Goal: Find specific page/section: Find specific page/section

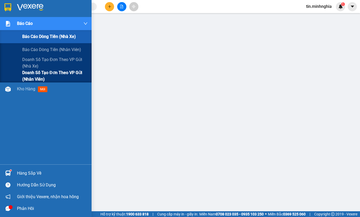
click at [58, 74] on span "Doanh số tạo đơn theo VP gửi (nhân viên)" at bounding box center [54, 75] width 65 height 13
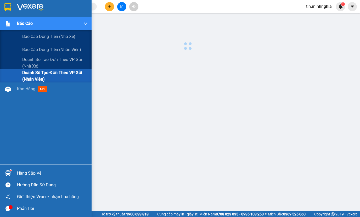
click at [58, 74] on span "Doanh số tạo đơn theo VP gửi (nhân viên)" at bounding box center [54, 75] width 65 height 13
click at [58, 75] on span "Doanh số tạo đơn theo VP gửi (nhân viên)" at bounding box center [54, 75] width 65 height 13
click at [4, 24] on div at bounding box center [7, 23] width 9 height 9
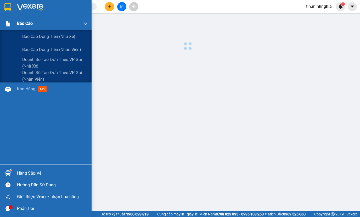
click at [4, 24] on div at bounding box center [7, 23] width 9 height 9
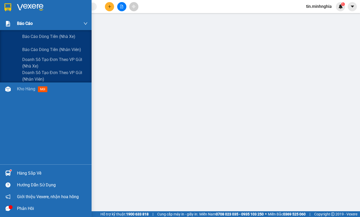
click at [4, 24] on div at bounding box center [7, 23] width 9 height 9
click at [12, 21] on div at bounding box center [7, 23] width 9 height 9
